Goal: Task Accomplishment & Management: Manage account settings

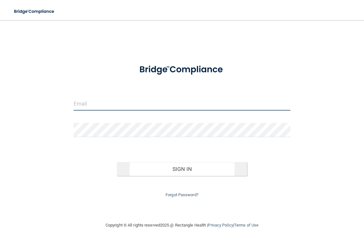
type input "[EMAIL_ADDRESS][DOMAIN_NAME]"
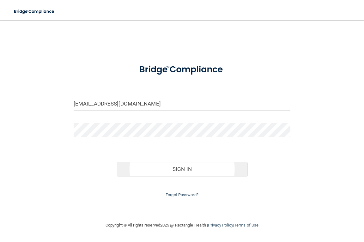
click at [134, 177] on div "Forgot Password?" at bounding box center [182, 187] width 226 height 23
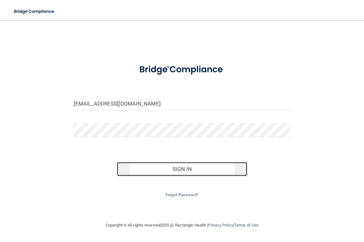
click at [135, 175] on button "Sign In" at bounding box center [182, 169] width 130 height 14
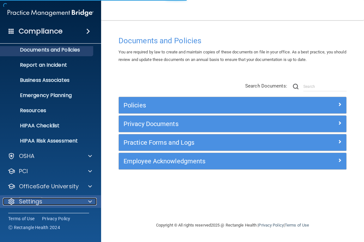
click at [48, 200] on div "Settings" at bounding box center [42, 202] width 78 height 8
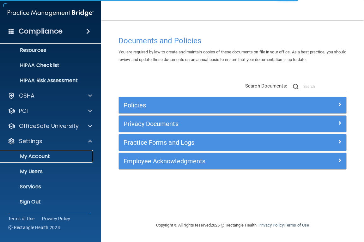
click at [47, 157] on p "My Account" at bounding box center [47, 156] width 86 height 6
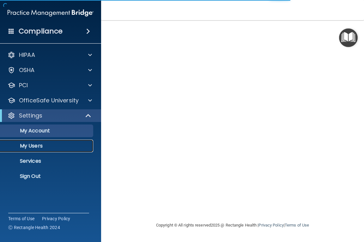
click at [43, 148] on p "My Users" at bounding box center [47, 146] width 86 height 6
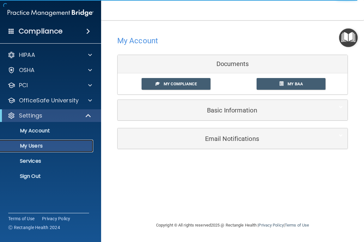
select select "20"
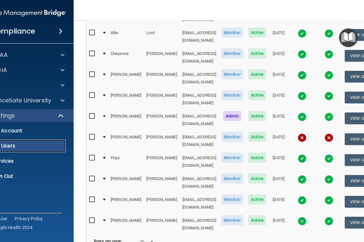
scroll to position [294, 0]
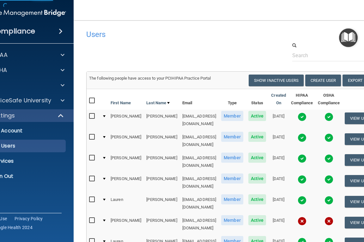
select select "20"
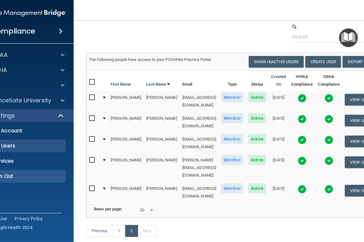
scroll to position [33, 0]
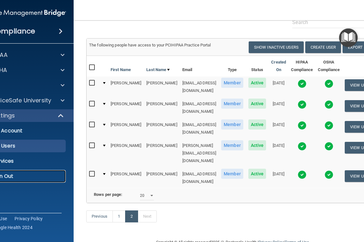
click at [9, 175] on p "Sign Out" at bounding box center [20, 176] width 86 height 6
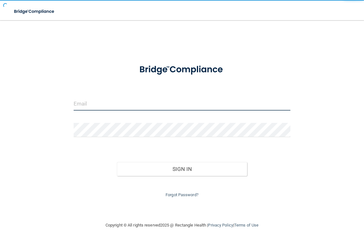
type input "[EMAIL_ADDRESS][DOMAIN_NAME]"
